Goal: Communication & Community: Answer question/provide support

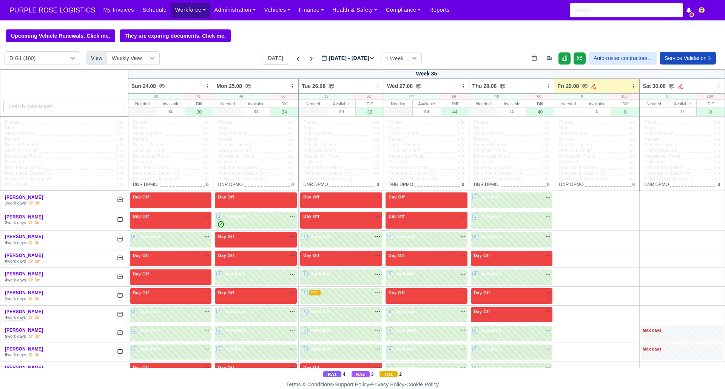
click at [187, 9] on link "Workforce" at bounding box center [190, 10] width 39 height 15
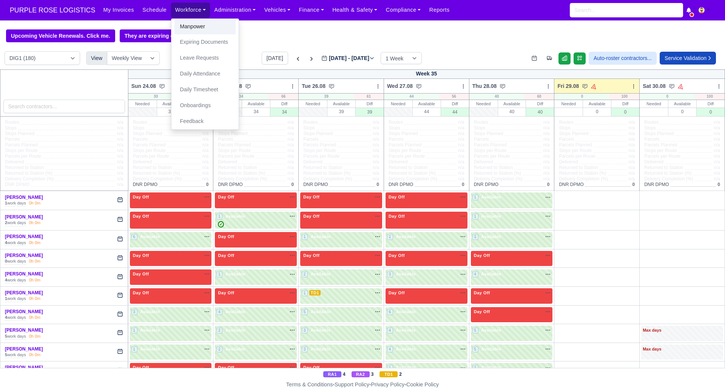
click at [193, 26] on link "Manpower" at bounding box center [205, 27] width 61 height 16
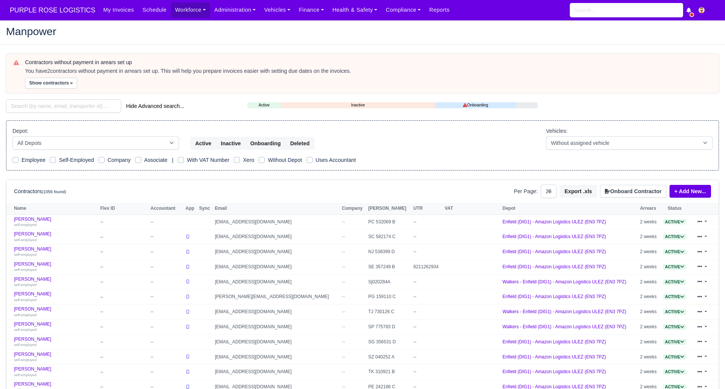
select select "25"
click at [56, 105] on input "search" at bounding box center [63, 106] width 115 height 14
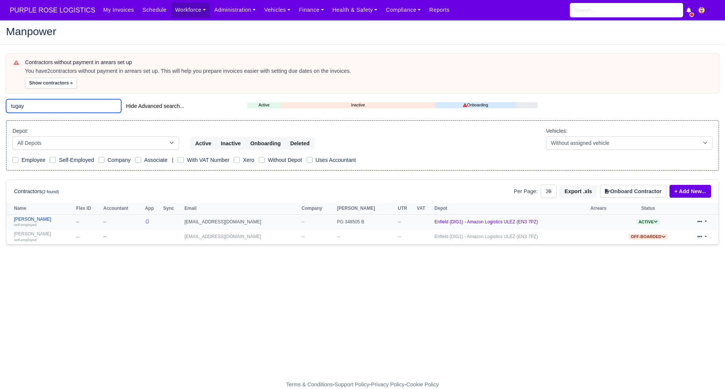
type input "tugay"
click at [18, 219] on link "Tugay Yildiz self-employed" at bounding box center [43, 222] width 59 height 11
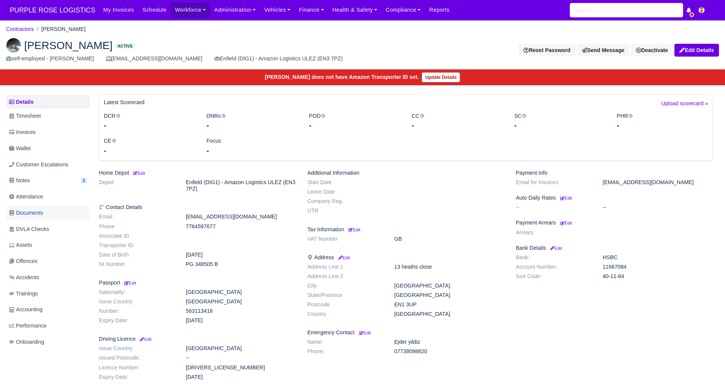
click at [38, 209] on span "Documents" at bounding box center [26, 213] width 34 height 9
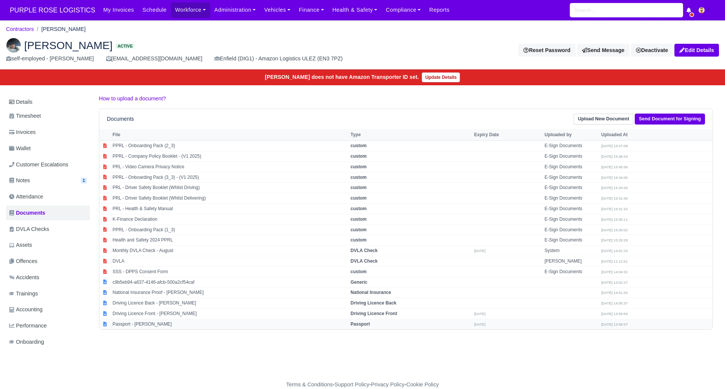
click at [370, 325] on strong "Passport" at bounding box center [360, 324] width 19 height 5
select select "passport"
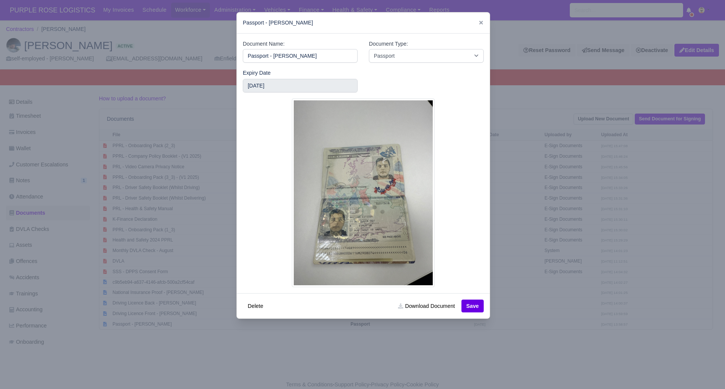
click at [571, 93] on div at bounding box center [362, 194] width 725 height 389
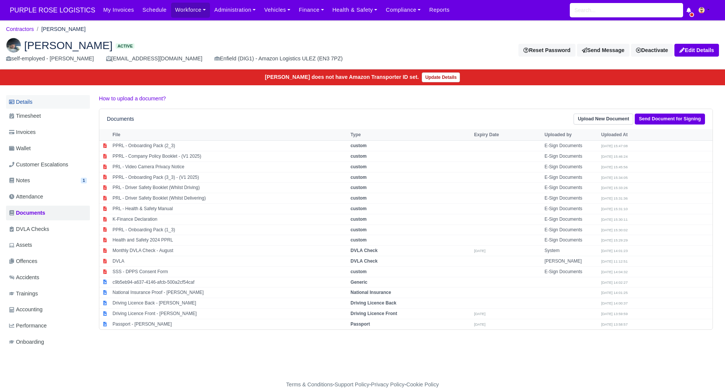
click at [38, 95] on link "Details" at bounding box center [48, 102] width 84 height 14
click at [32, 100] on link "Details" at bounding box center [48, 102] width 84 height 14
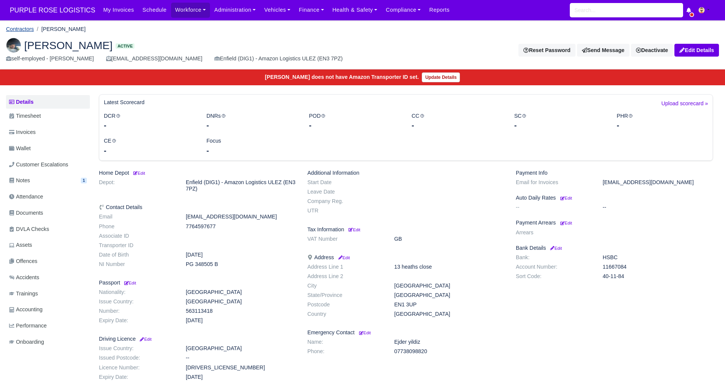
click at [27, 29] on link "Contractors" at bounding box center [20, 29] width 28 height 6
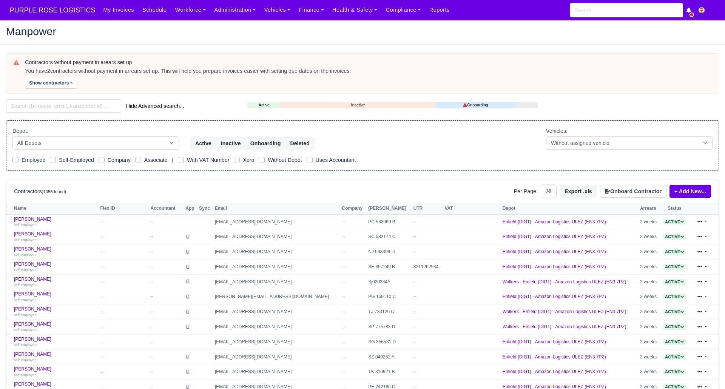
select select "25"
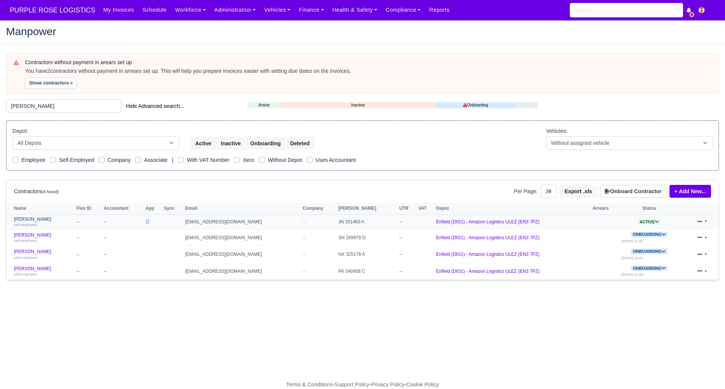
type input "nichola"
click at [48, 217] on link "Nicholas Polycarpou self-employed" at bounding box center [43, 222] width 59 height 11
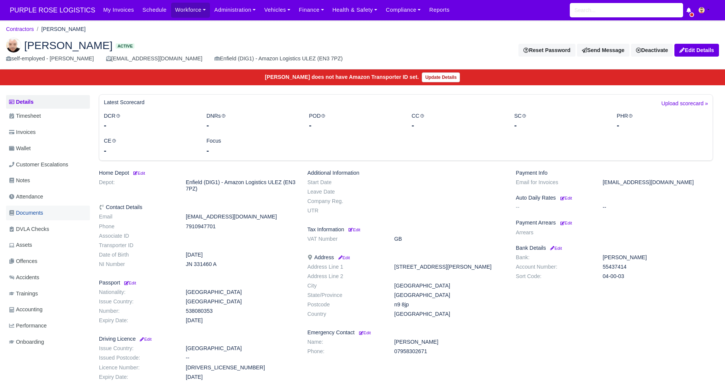
click at [50, 212] on link "Documents" at bounding box center [48, 213] width 84 height 15
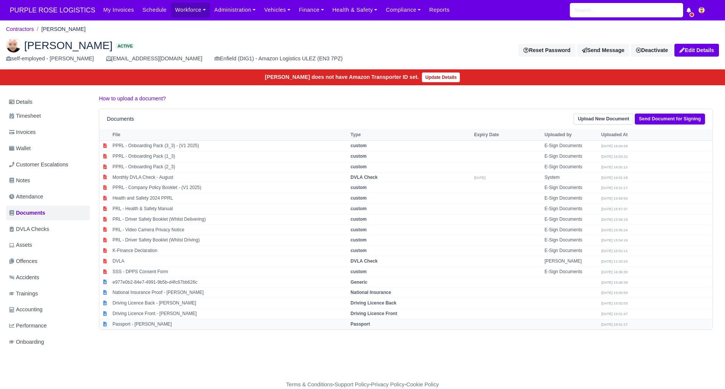
click at [370, 324] on strong "Passport" at bounding box center [360, 324] width 19 height 5
select select "passport"
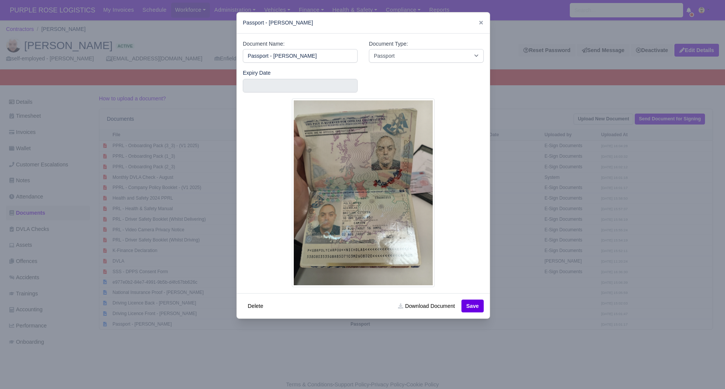
click at [431, 338] on div at bounding box center [362, 194] width 725 height 389
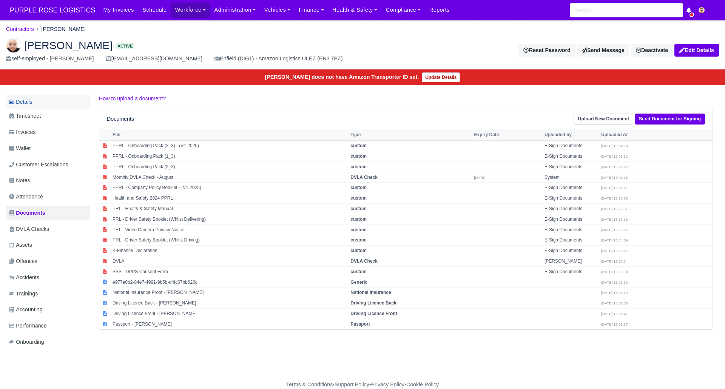
click at [29, 99] on link "Details" at bounding box center [48, 102] width 84 height 14
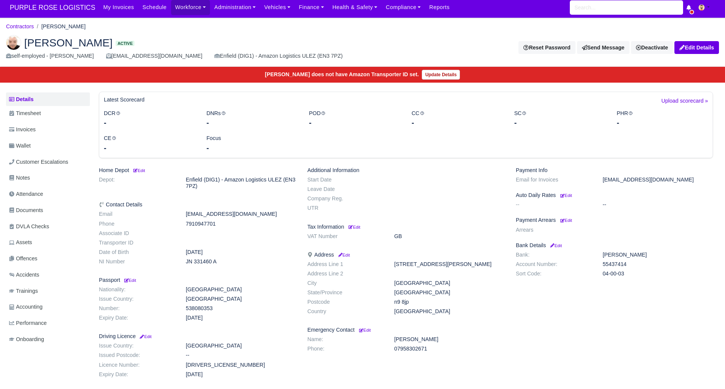
scroll to position [4, 0]
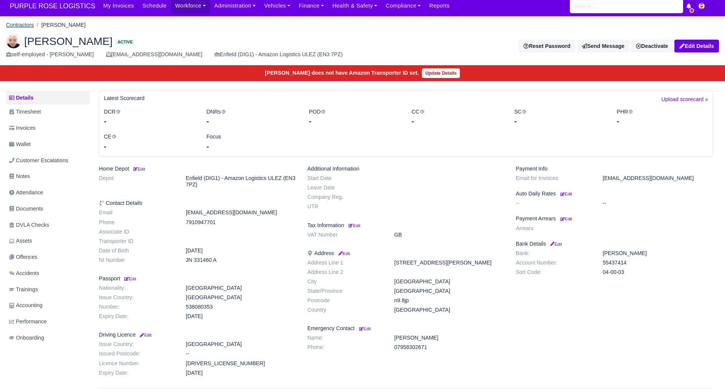
click at [25, 26] on link "Contractors" at bounding box center [20, 25] width 28 height 6
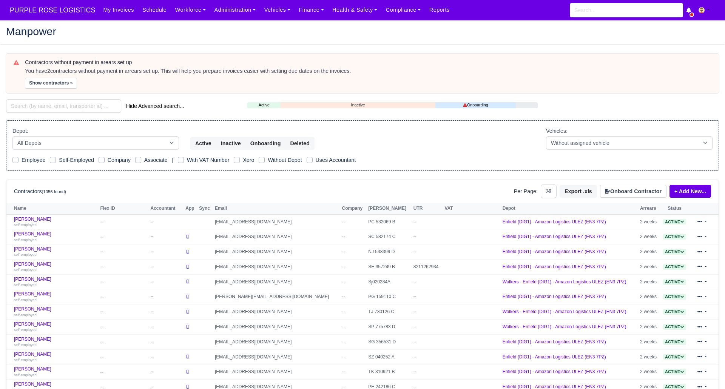
select select "25"
click at [59, 102] on input "search" at bounding box center [63, 106] width 115 height 14
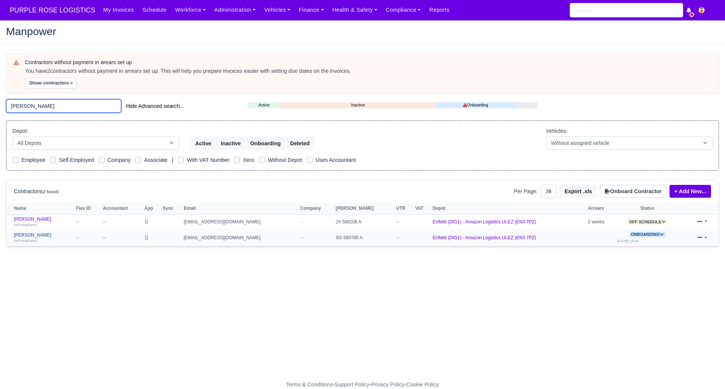
type input "ahmet"
click at [34, 236] on link "Ahmet Kocaturk self-employed" at bounding box center [43, 238] width 58 height 11
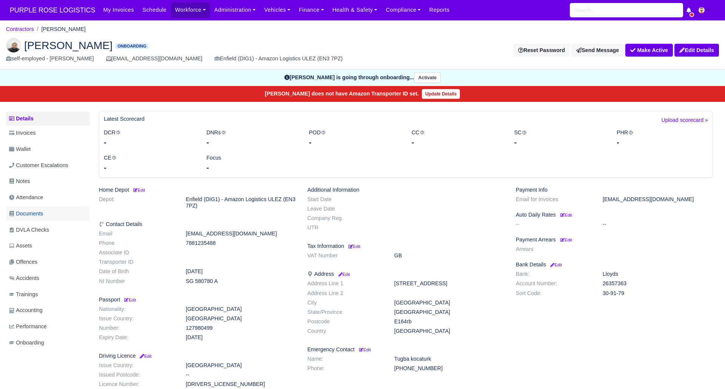
click at [43, 214] on span "Documents" at bounding box center [26, 214] width 34 height 9
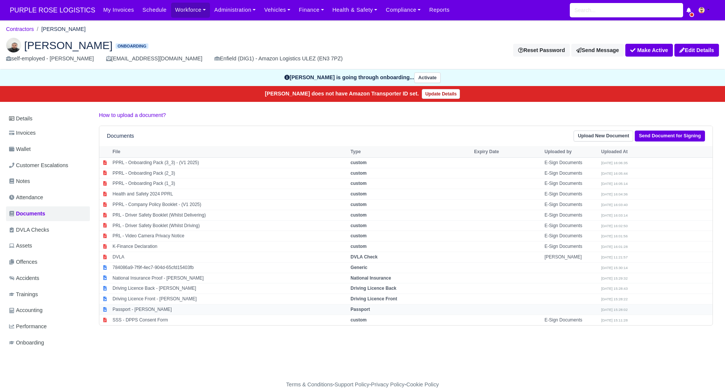
click at [364, 310] on strong "Passport" at bounding box center [360, 309] width 19 height 5
select select "passport"
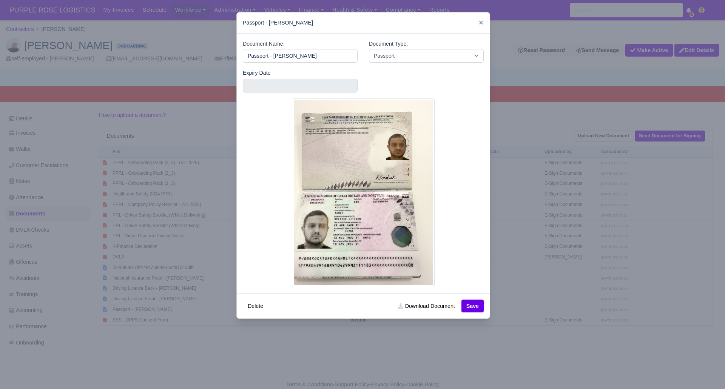
click at [362, 352] on div at bounding box center [362, 194] width 725 height 389
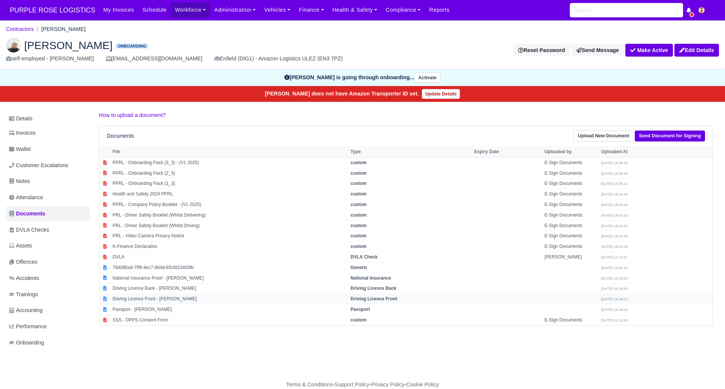
click at [379, 298] on strong "Driving Licence Front" at bounding box center [374, 299] width 46 height 5
select select "driving-licence-front"
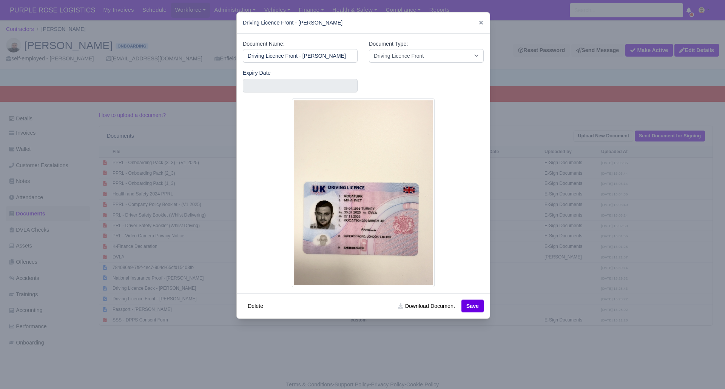
drag, startPoint x: 391, startPoint y: 333, endPoint x: 389, endPoint y: 297, distance: 36.3
click at [391, 332] on div at bounding box center [362, 194] width 725 height 389
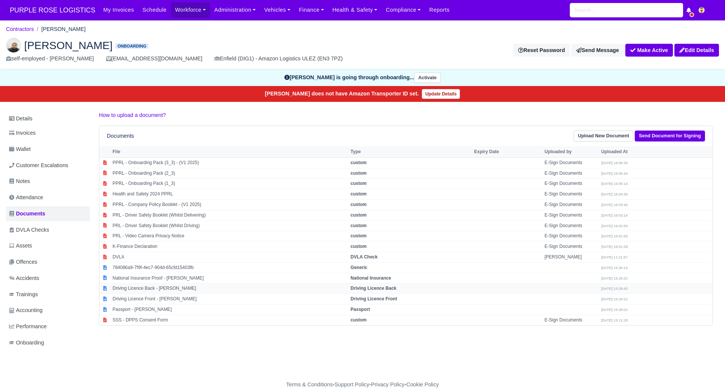
click at [389, 290] on strong "Driving Licence Back" at bounding box center [374, 288] width 46 height 5
select select "driving-licence-back"
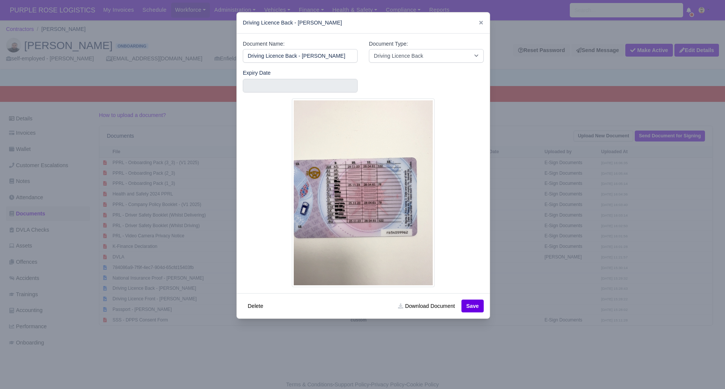
click at [397, 337] on div at bounding box center [362, 194] width 725 height 389
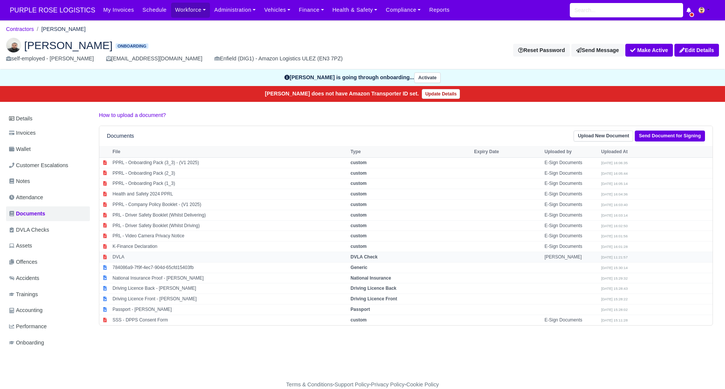
click at [364, 256] on strong "DVLA Check" at bounding box center [364, 257] width 27 height 5
select select "dvla-check"
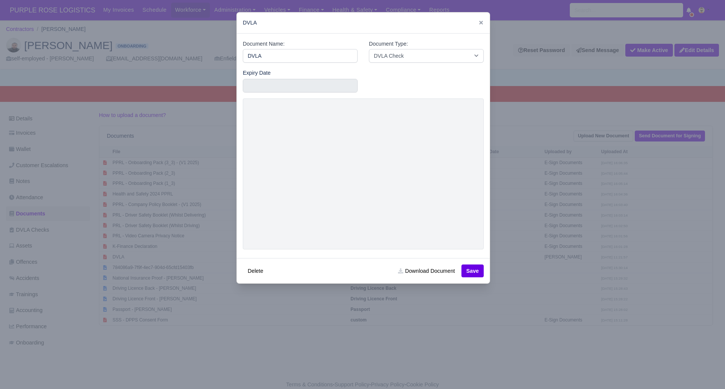
click at [201, 37] on div at bounding box center [362, 194] width 725 height 389
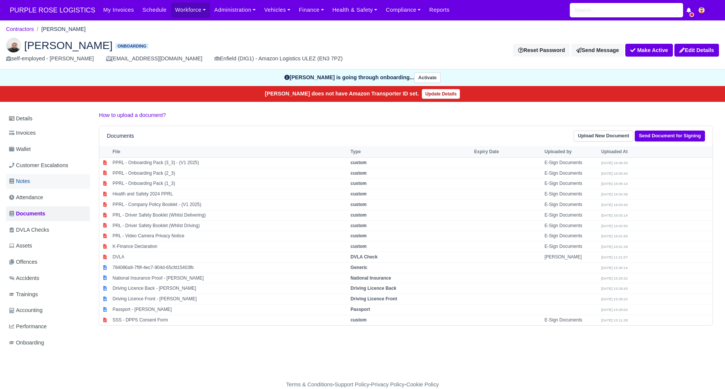
click at [23, 182] on span "Notes" at bounding box center [19, 181] width 21 height 9
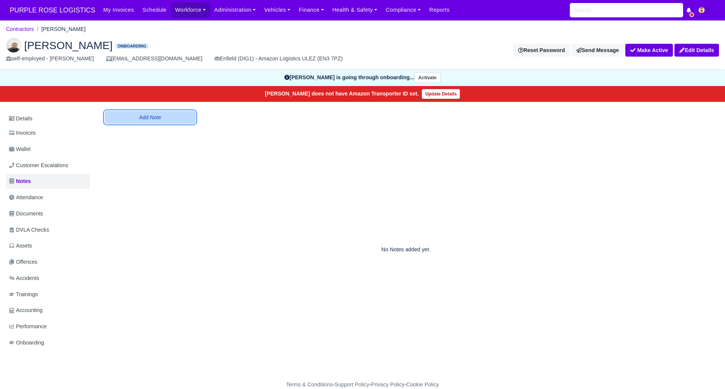
click at [128, 117] on button "Add Note" at bounding box center [150, 117] width 91 height 13
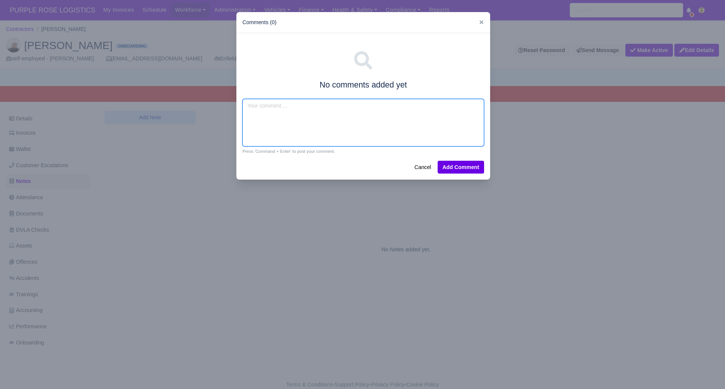
click at [268, 115] on textarea at bounding box center [363, 123] width 242 height 48
type textarea "Amazon flex,Ocado"
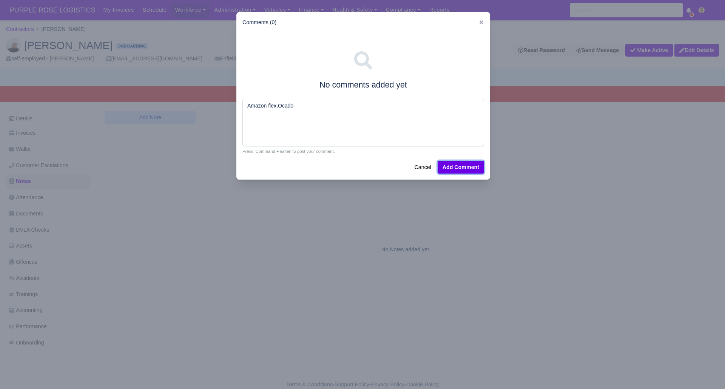
click at [462, 168] on button "Add Comment" at bounding box center [461, 167] width 46 height 13
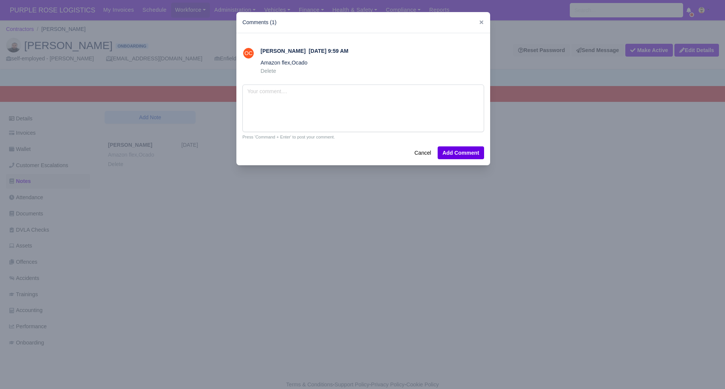
click at [650, 132] on div at bounding box center [362, 194] width 725 height 389
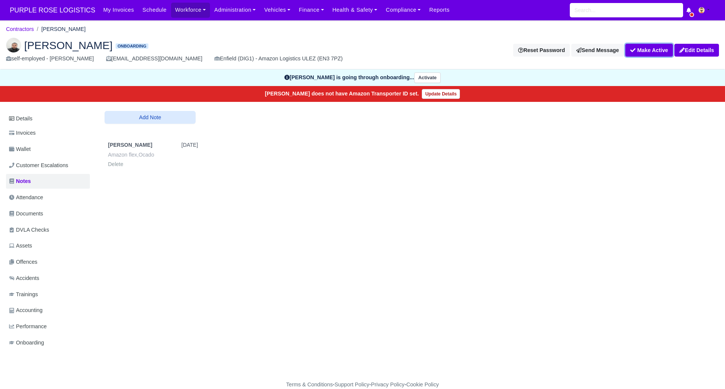
click at [652, 51] on button "Make Active" at bounding box center [649, 50] width 48 height 13
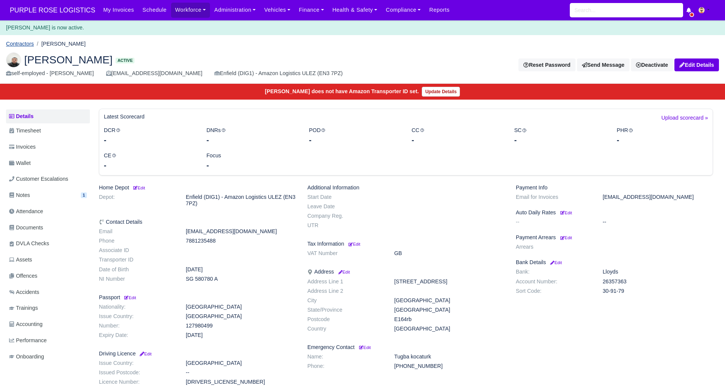
click at [27, 42] on link "Contractors" at bounding box center [20, 44] width 28 height 6
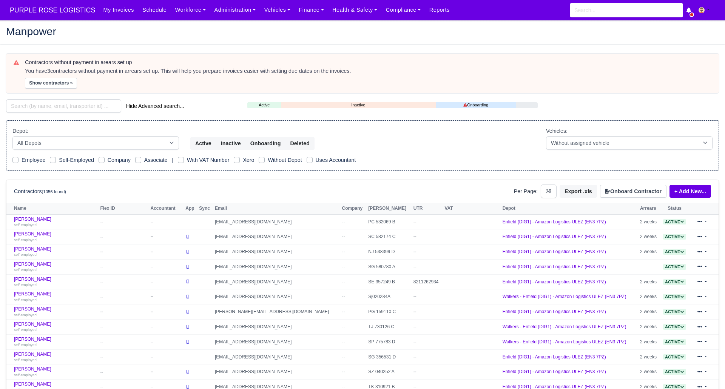
select select "25"
click at [100, 106] on input "search" at bounding box center [63, 106] width 115 height 14
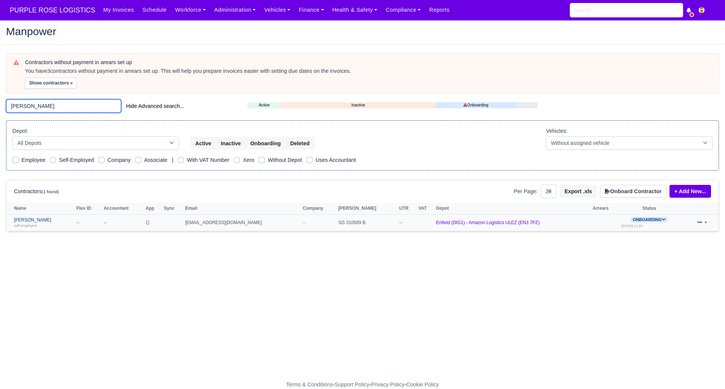
type input "gideon"
click at [43, 219] on link "Gideon Atobamrere self-employed" at bounding box center [43, 223] width 59 height 11
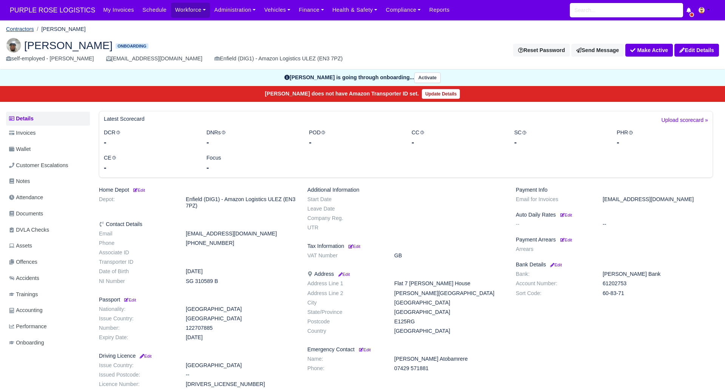
click at [23, 28] on link "Contractors" at bounding box center [20, 29] width 28 height 6
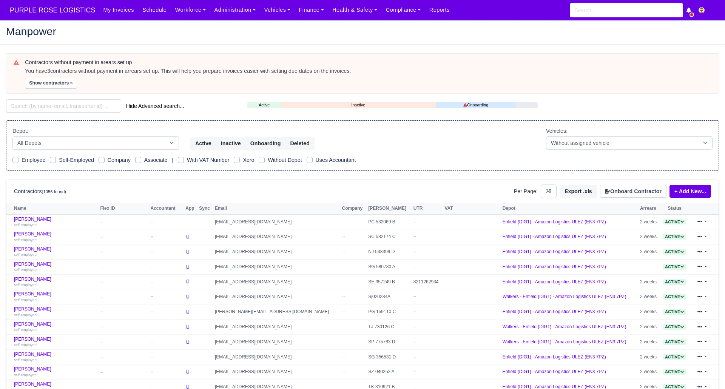
select select "25"
click at [44, 108] on input "search" at bounding box center [63, 106] width 115 height 14
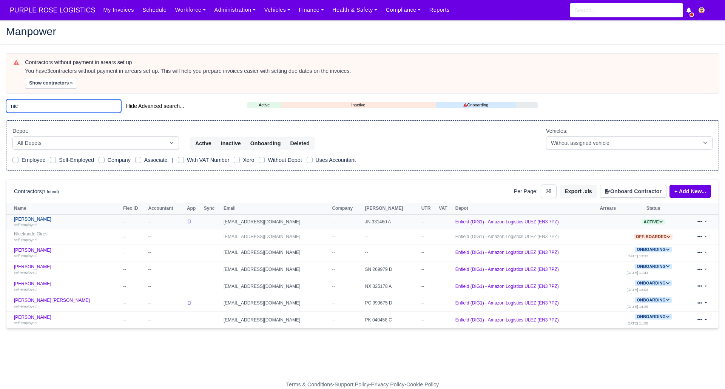
type input "nic"
click at [50, 220] on link "Nicholas Polycarpou self-employed" at bounding box center [66, 222] width 105 height 11
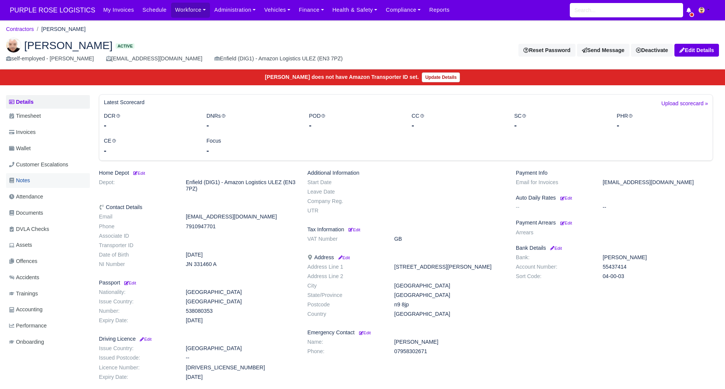
click at [38, 180] on link "Notes" at bounding box center [48, 180] width 84 height 15
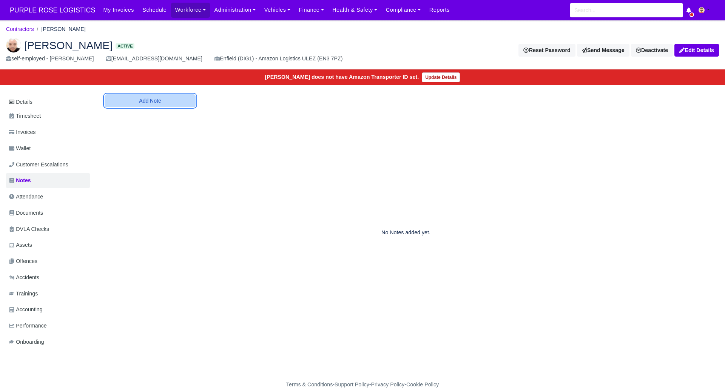
click at [163, 103] on button "Add Note" at bounding box center [150, 100] width 91 height 13
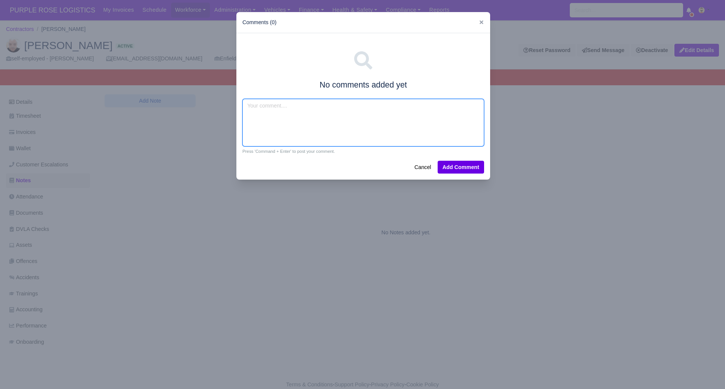
click at [276, 124] on textarea at bounding box center [363, 123] width 242 height 48
click at [258, 105] on textarea "Eurocarparts" at bounding box center [363, 123] width 242 height 48
click at [267, 105] on textarea "Euro carparts" at bounding box center [363, 123] width 242 height 48
click at [284, 107] on textarea "Euro car parts" at bounding box center [363, 123] width 242 height 48
click at [260, 105] on textarea "Euro car parts" at bounding box center [363, 123] width 242 height 48
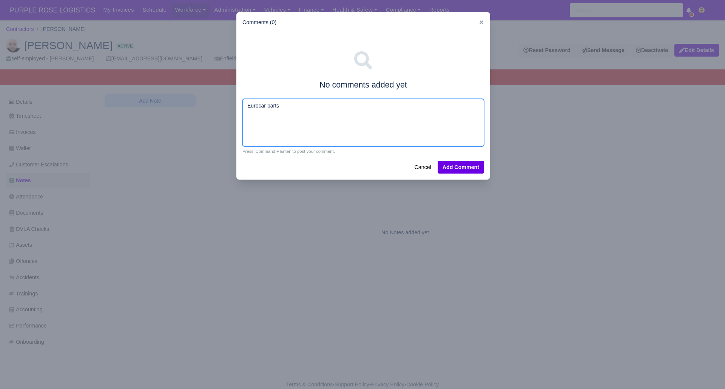
click at [268, 104] on textarea "Eurocar parts" at bounding box center [363, 123] width 242 height 48
click at [258, 105] on textarea "Eurocarparts" at bounding box center [363, 123] width 242 height 48
click at [266, 105] on textarea "Euro carparts" at bounding box center [363, 123] width 242 height 48
click at [289, 106] on textarea "Euro car parts" at bounding box center [363, 123] width 242 height 48
type textarea "Euro car parts delivery"
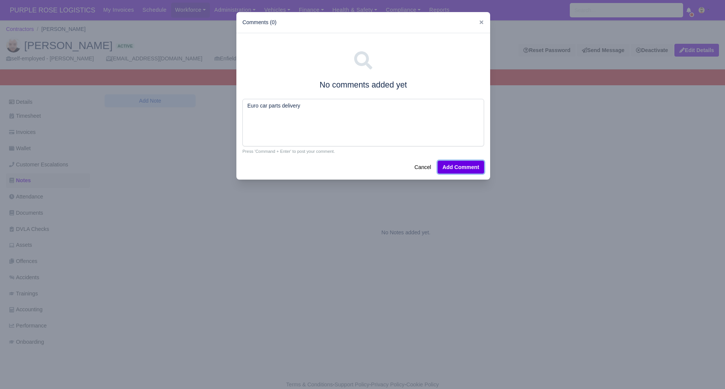
click at [469, 165] on button "Add Comment" at bounding box center [461, 167] width 46 height 13
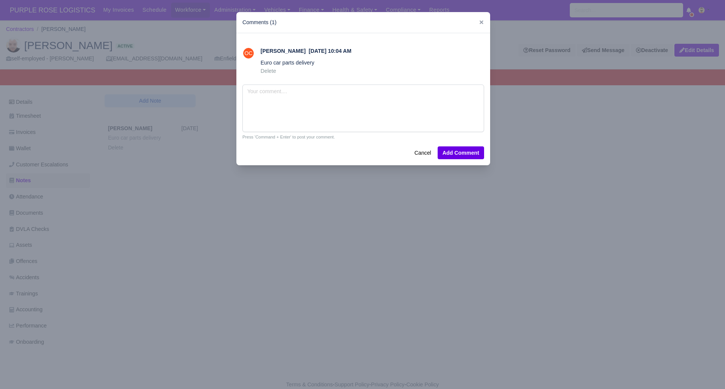
drag, startPoint x: 184, startPoint y: 266, endPoint x: 158, endPoint y: 210, distance: 62.2
click at [183, 258] on div at bounding box center [362, 194] width 725 height 389
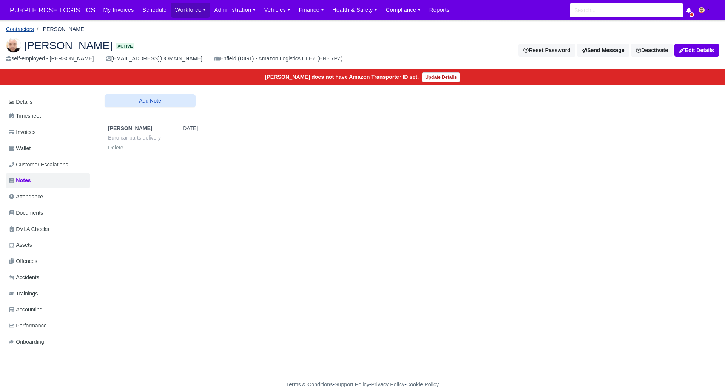
click at [22, 29] on link "Contractors" at bounding box center [20, 29] width 28 height 6
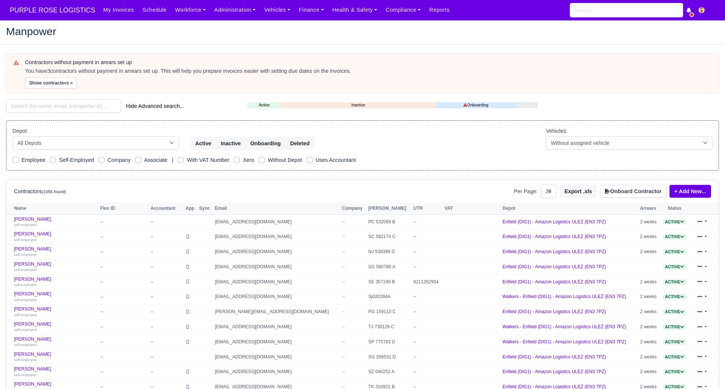
select select "25"
click at [61, 107] on input "search" at bounding box center [63, 106] width 115 height 14
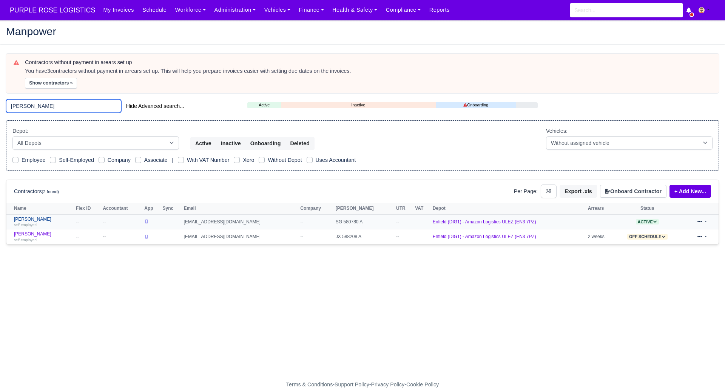
type input "ahmet"
click at [35, 219] on link "Ahmet Kocaturk self-employed" at bounding box center [43, 222] width 58 height 11
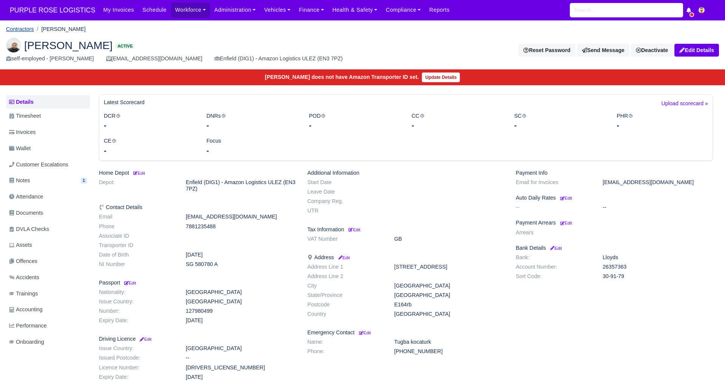
click at [24, 30] on link "Contractors" at bounding box center [20, 29] width 28 height 6
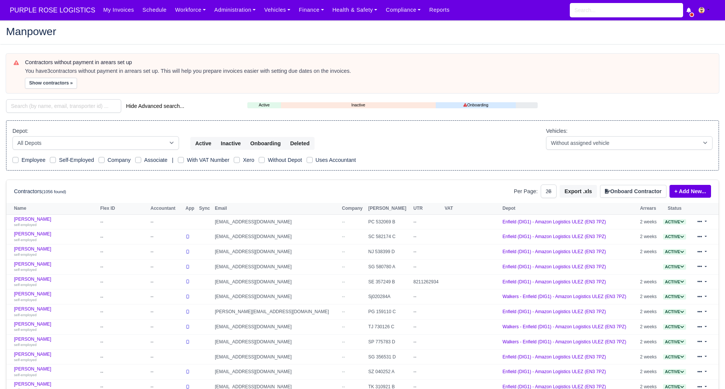
select select "25"
click at [39, 105] on input "search" at bounding box center [63, 106] width 115 height 14
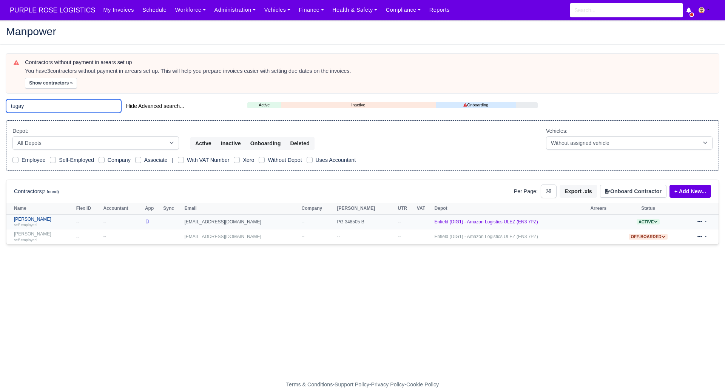
type input "tugay"
click at [32, 219] on link "Tugay Yildiz self-employed" at bounding box center [43, 222] width 59 height 11
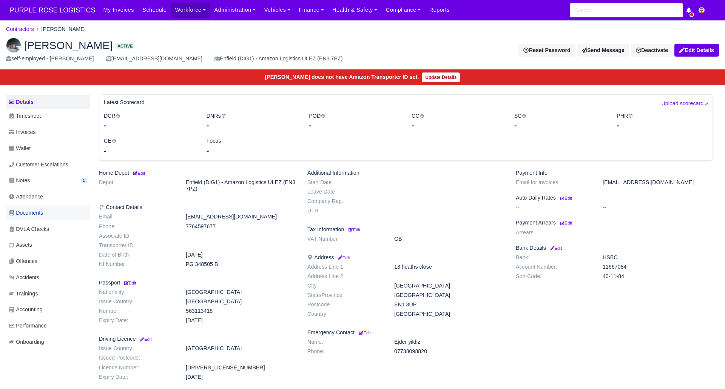
click at [43, 211] on span "Documents" at bounding box center [26, 213] width 34 height 9
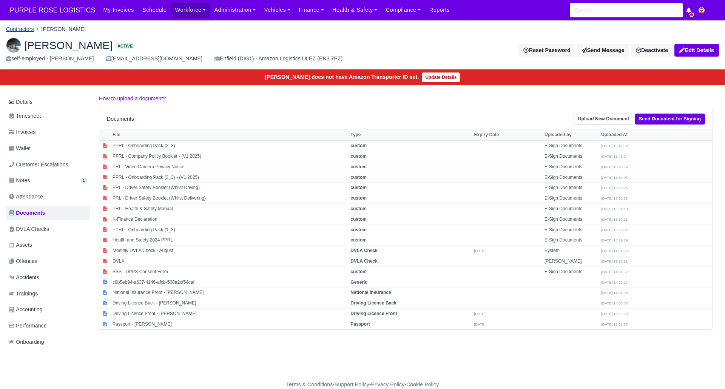
click at [20, 28] on link "Contractors" at bounding box center [20, 29] width 28 height 6
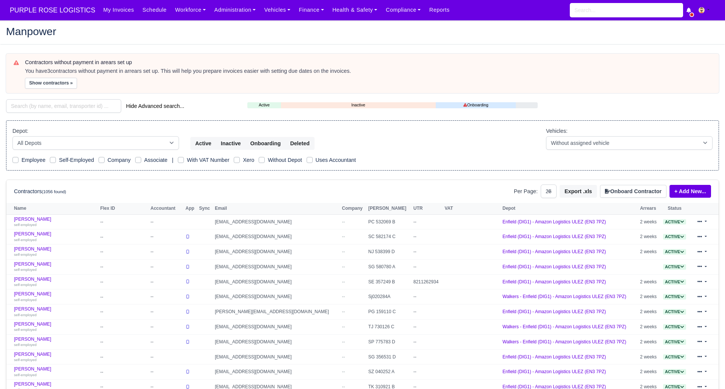
select select "25"
click at [54, 108] on input "search" at bounding box center [63, 106] width 115 height 14
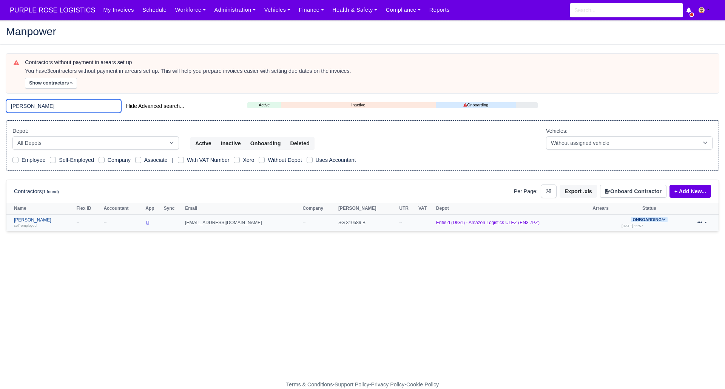
type input "gideon"
click at [32, 219] on link "Gideon Atobamrere self-employed" at bounding box center [43, 223] width 59 height 11
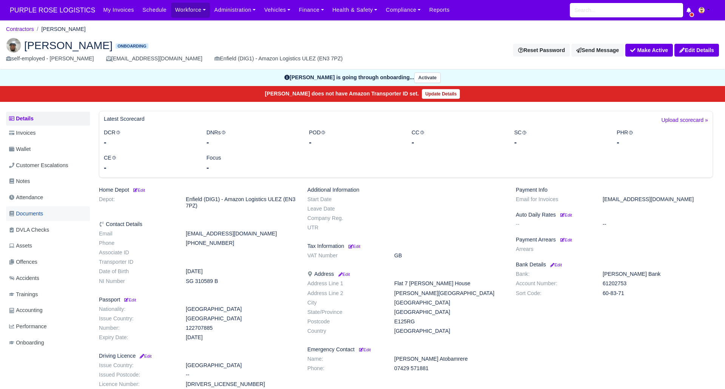
click at [54, 212] on link "Documents" at bounding box center [48, 214] width 84 height 15
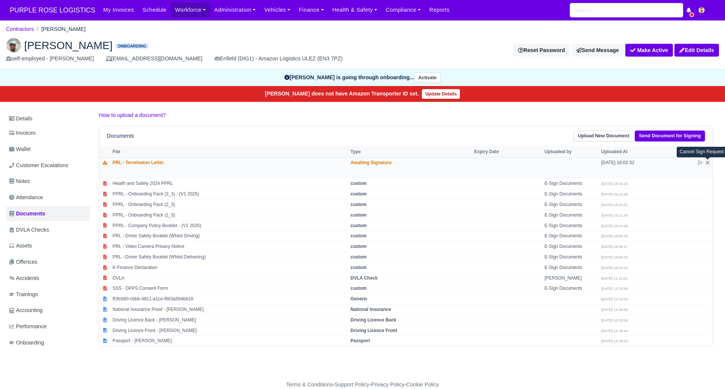
click at [707, 162] on icon at bounding box center [708, 163] width 6 height 6
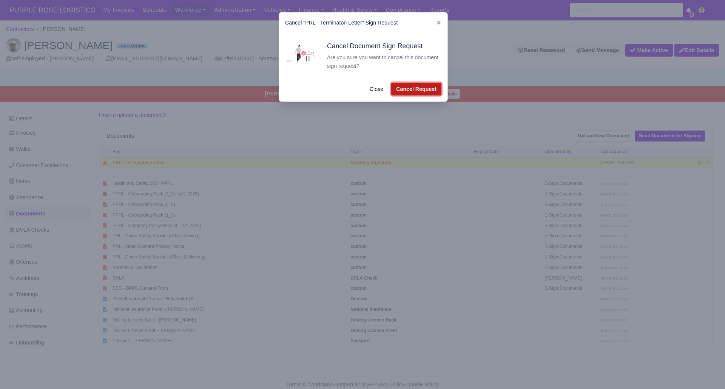
click at [400, 88] on button "Cancel Request" at bounding box center [416, 89] width 50 height 13
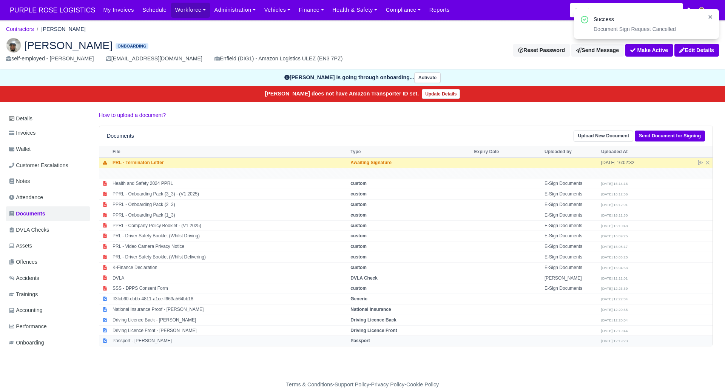
click at [370, 340] on strong "Passport" at bounding box center [360, 340] width 19 height 5
select select "passport"
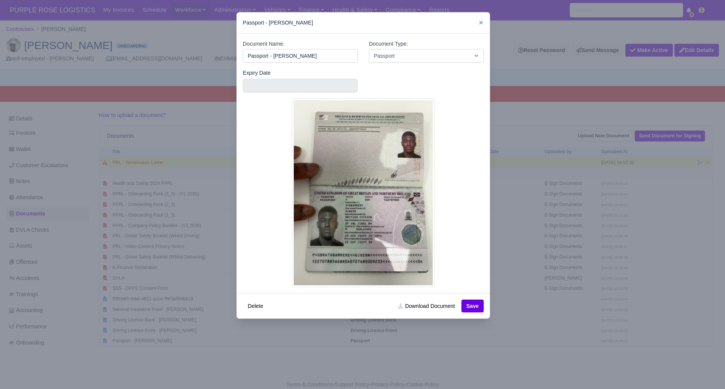
click at [396, 370] on div at bounding box center [362, 194] width 725 height 389
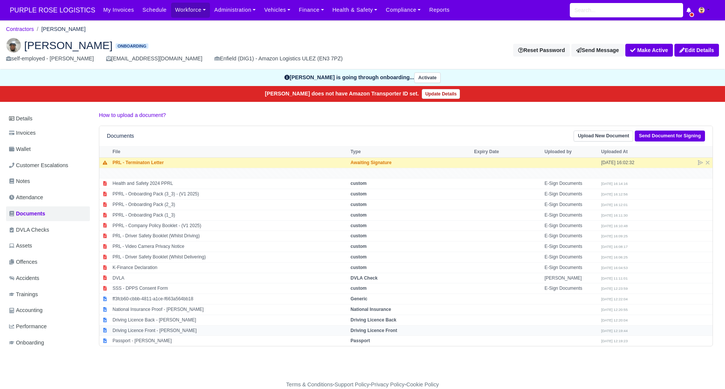
click at [386, 328] on strong "Driving Licence Front" at bounding box center [374, 330] width 46 height 5
select select "driving-licence-front"
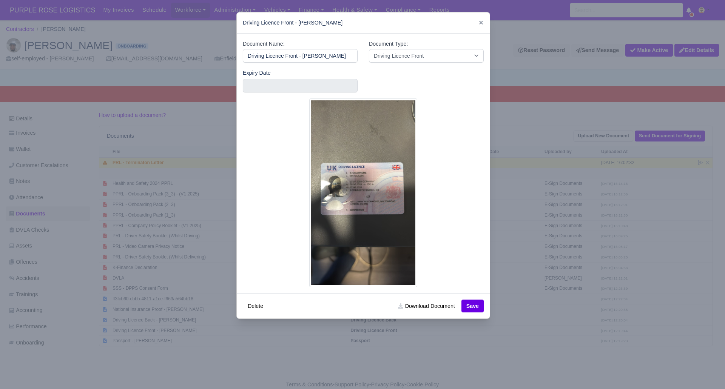
click at [480, 355] on div at bounding box center [362, 194] width 725 height 389
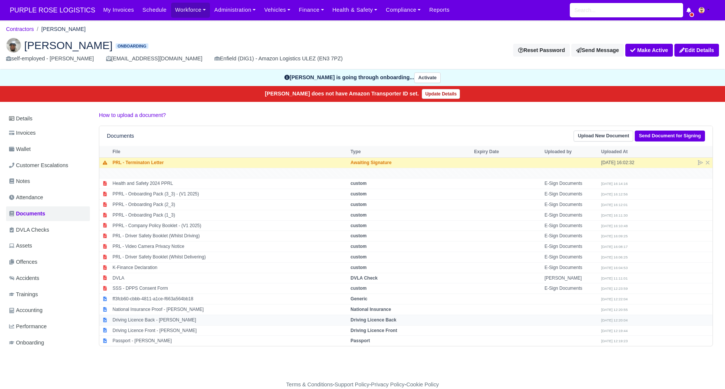
click at [375, 321] on strong "Driving Licence Back" at bounding box center [374, 320] width 46 height 5
select select "driving-licence-back"
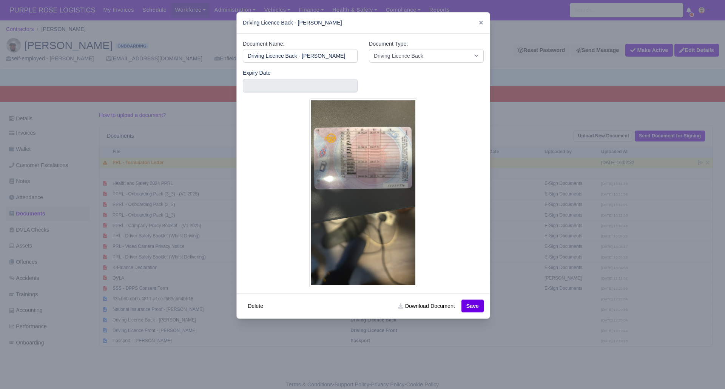
click at [383, 360] on div at bounding box center [362, 194] width 725 height 389
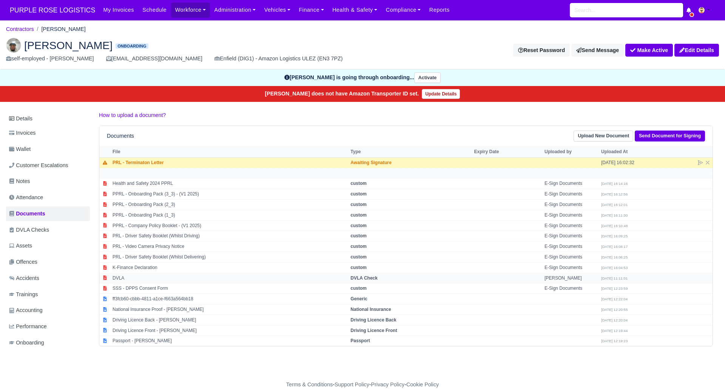
click at [377, 278] on strong "DVLA Check" at bounding box center [364, 278] width 27 height 5
select select "dvla-check"
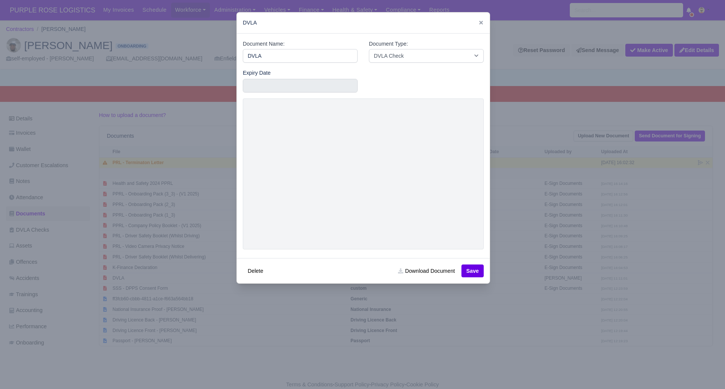
click at [388, 355] on div at bounding box center [362, 194] width 725 height 389
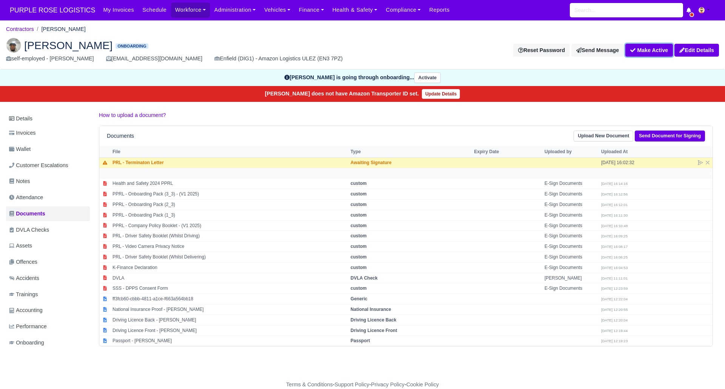
click at [645, 46] on button "Make Active" at bounding box center [649, 50] width 48 height 13
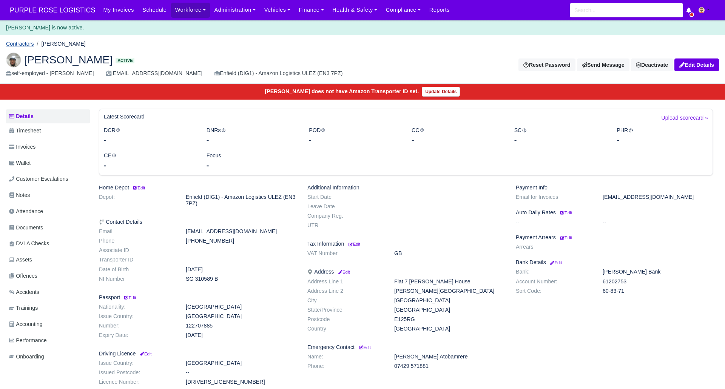
click at [24, 44] on link "Contractors" at bounding box center [20, 44] width 28 height 6
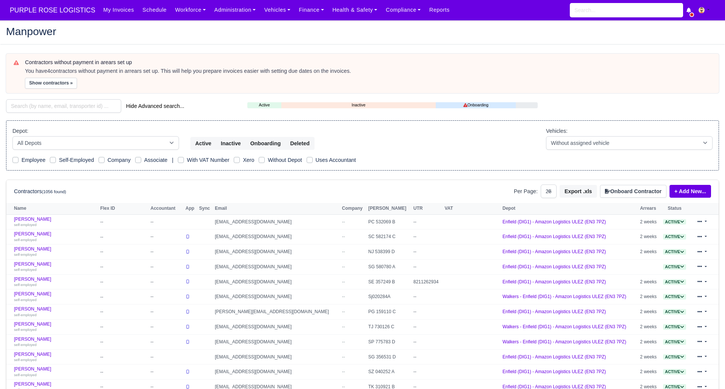
select select "25"
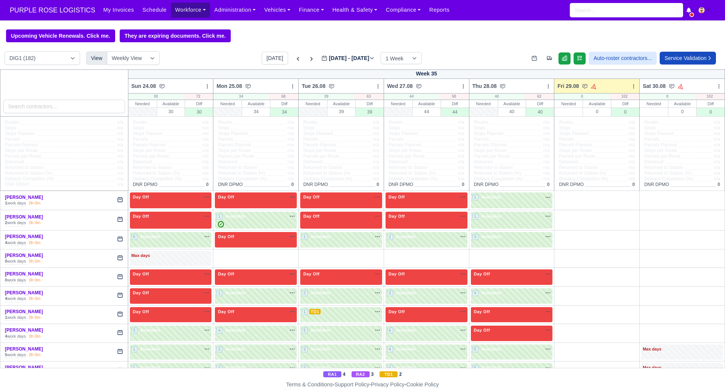
click at [175, 6] on link "Workforce" at bounding box center [190, 10] width 39 height 15
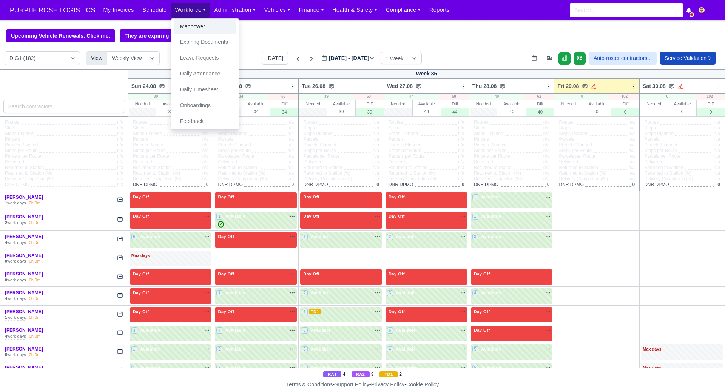
click at [187, 26] on link "Manpower" at bounding box center [205, 27] width 61 height 16
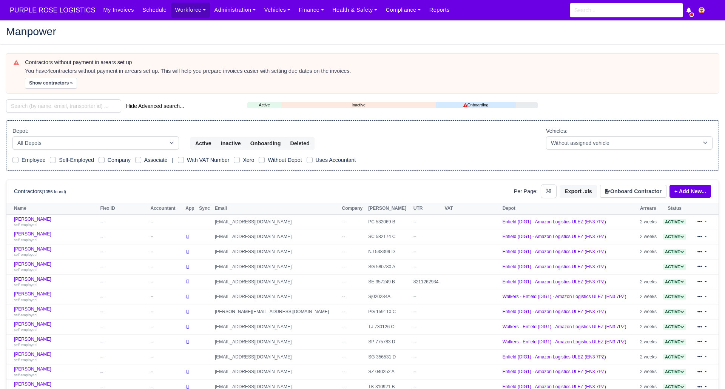
select select "25"
click at [89, 107] on input "search" at bounding box center [63, 106] width 115 height 14
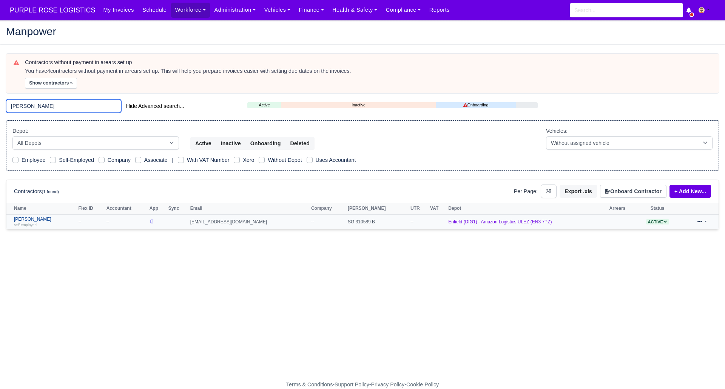
type input "gideon"
click at [34, 220] on link "Gideon Atobamrere self-employed" at bounding box center [44, 222] width 61 height 11
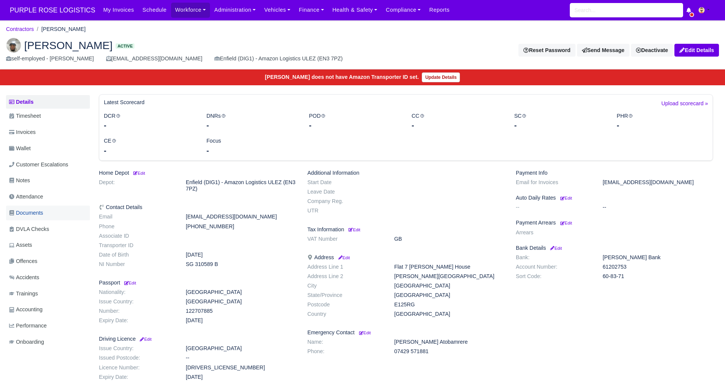
click at [48, 214] on link "Documents" at bounding box center [48, 213] width 84 height 15
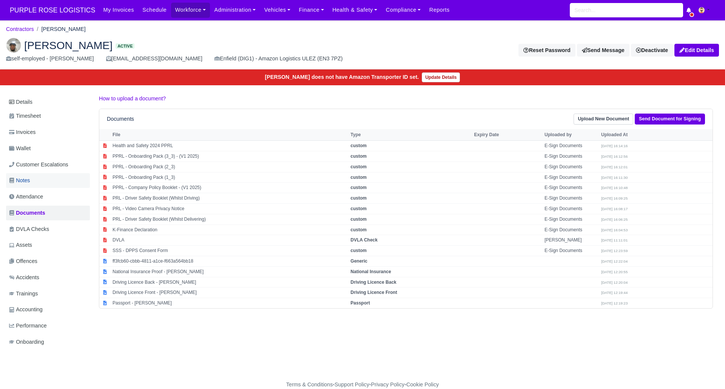
click at [29, 180] on span "Notes" at bounding box center [19, 180] width 21 height 9
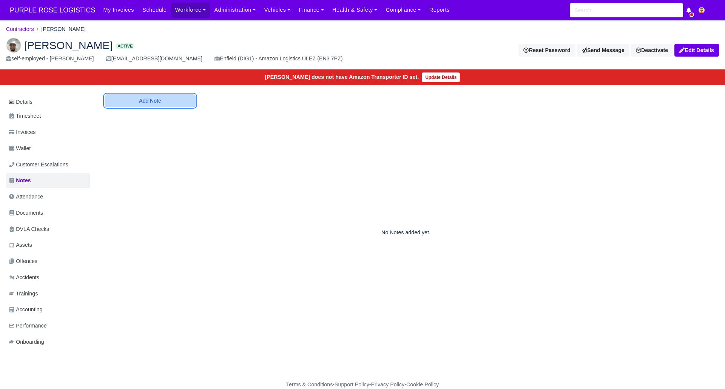
click at [162, 101] on button "Add Note" at bounding box center [150, 100] width 91 height 13
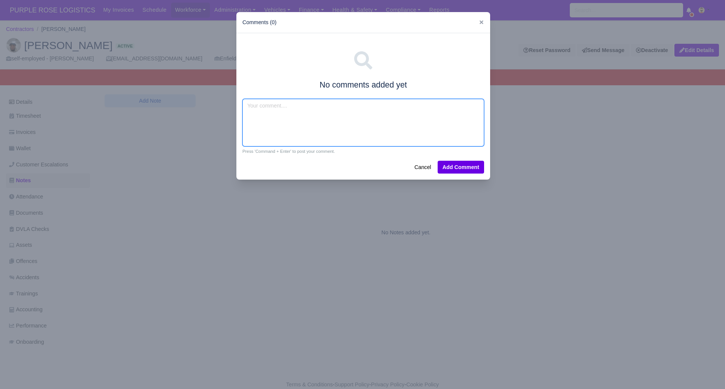
click at [267, 114] on textarea at bounding box center [363, 123] width 242 height 48
drag, startPoint x: 291, startPoint y: 107, endPoint x: 286, endPoint y: 107, distance: 5.7
click at [290, 108] on textarea "Merce" at bounding box center [363, 123] width 242 height 48
type textarea "Mercedes dealership"
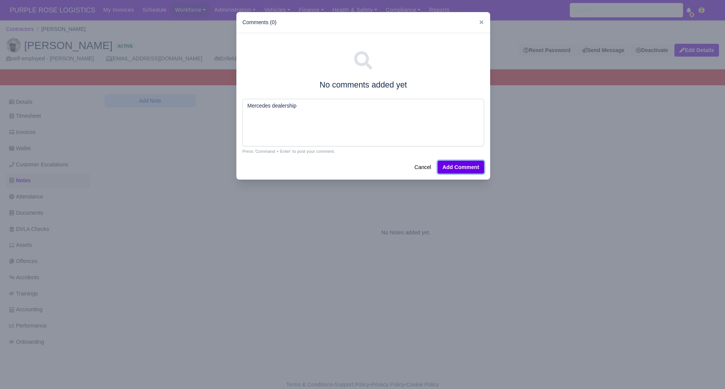
click at [465, 168] on button "Add Comment" at bounding box center [461, 167] width 46 height 13
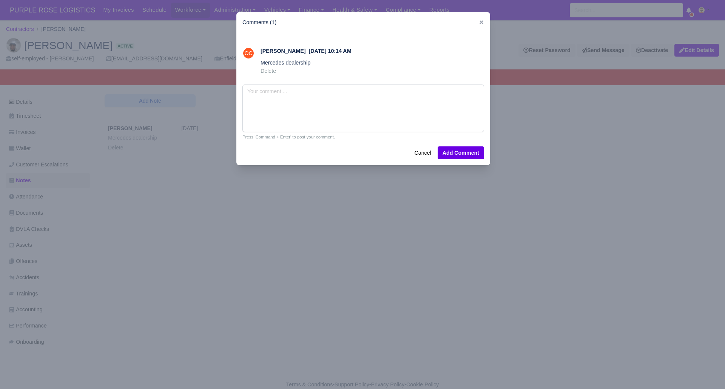
click at [287, 235] on div at bounding box center [362, 194] width 725 height 389
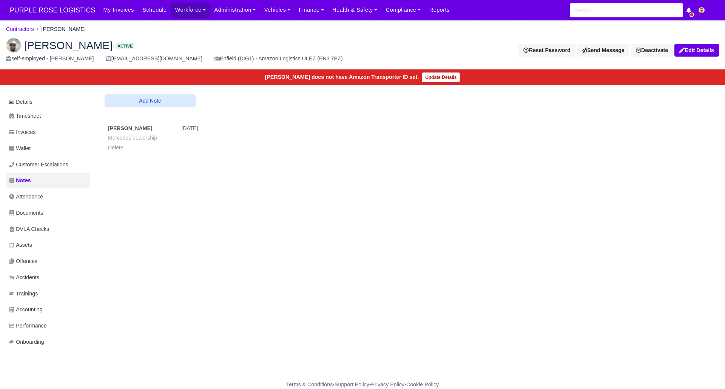
drag, startPoint x: 346, startPoint y: 177, endPoint x: 341, endPoint y: 151, distance: 26.5
click at [346, 175] on div "Details Timesheet Invoices Wallet Customer Escalations Notes Attendance Documen…" at bounding box center [362, 229] width 713 height 270
click at [35, 101] on link "Details" at bounding box center [48, 102] width 84 height 14
